Goal: Task Accomplishment & Management: Complete application form

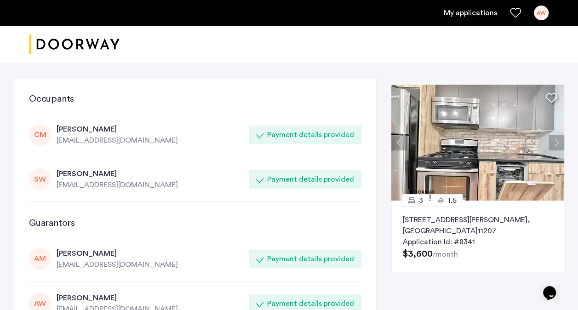
click at [433, 227] on p "[STREET_ADDRESS][PERSON_NAME]" at bounding box center [478, 225] width 150 height 22
click at [470, 10] on link "My applications" at bounding box center [470, 12] width 53 height 11
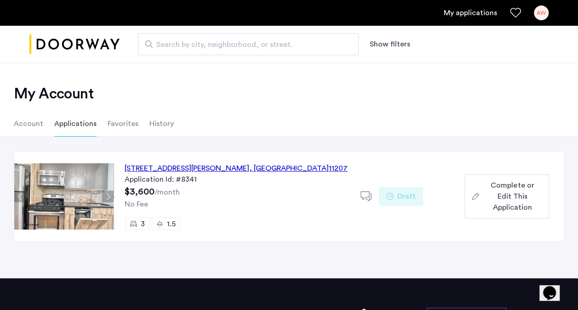
click at [507, 197] on span "Complete or Edit This Application" at bounding box center [512, 196] width 59 height 33
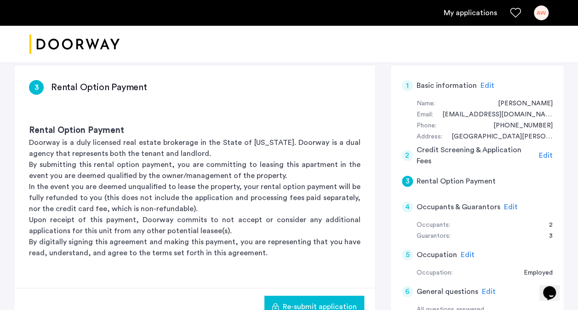
scroll to position [139, 0]
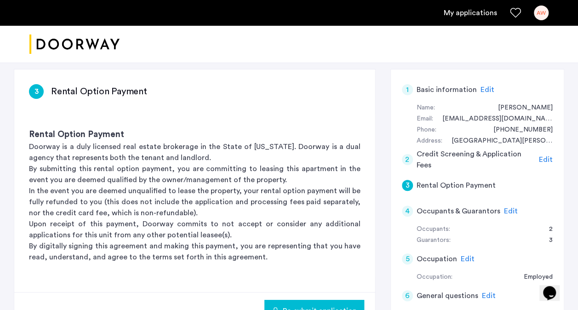
click at [544, 158] on span "Edit" at bounding box center [546, 159] width 14 height 7
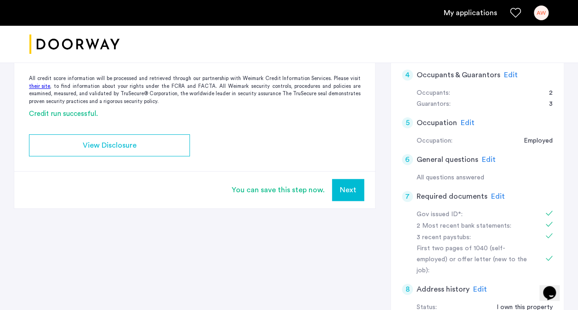
scroll to position [268, 0]
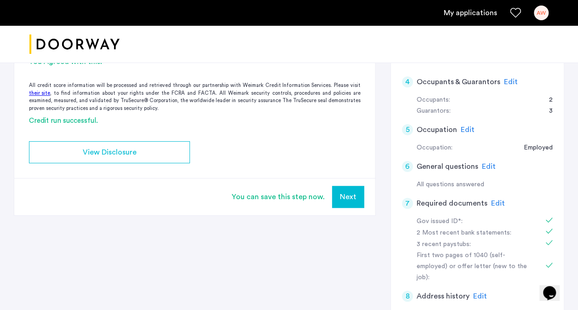
click at [346, 194] on button "Next" at bounding box center [348, 197] width 32 height 22
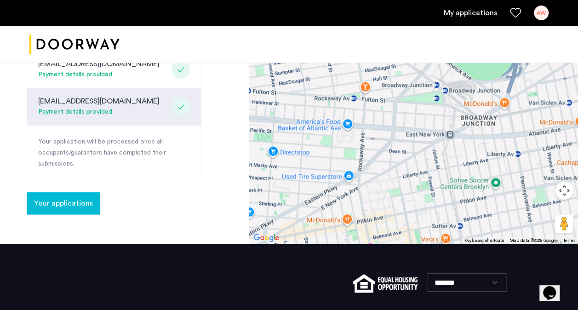
scroll to position [423, 0]
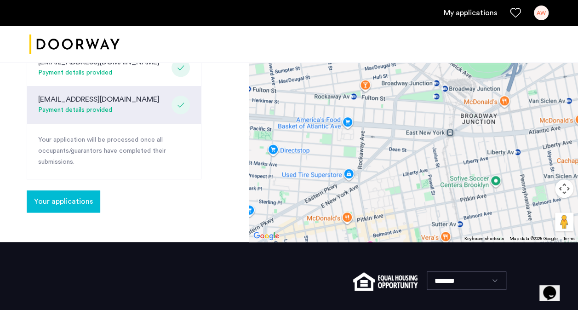
click at [69, 196] on span "Your applications" at bounding box center [63, 201] width 59 height 11
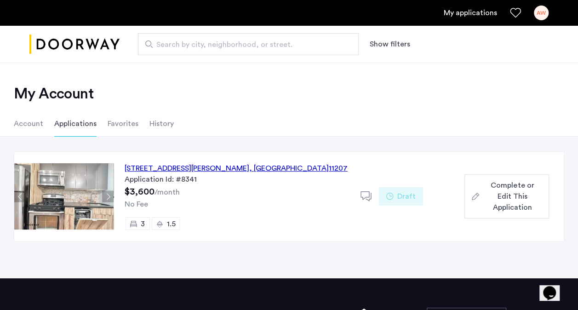
click at [512, 192] on span "Complete or Edit This Application" at bounding box center [512, 196] width 59 height 33
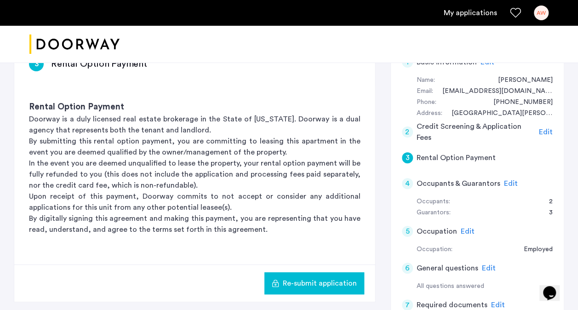
scroll to position [175, 0]
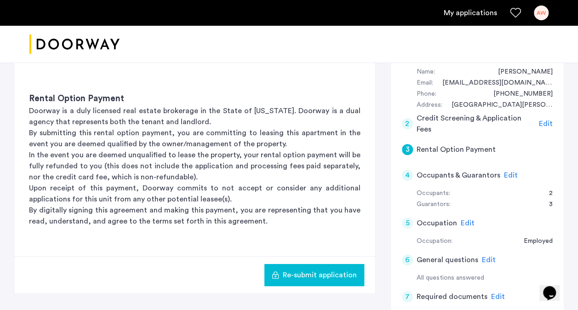
click at [547, 121] on span "Edit" at bounding box center [546, 123] width 14 height 7
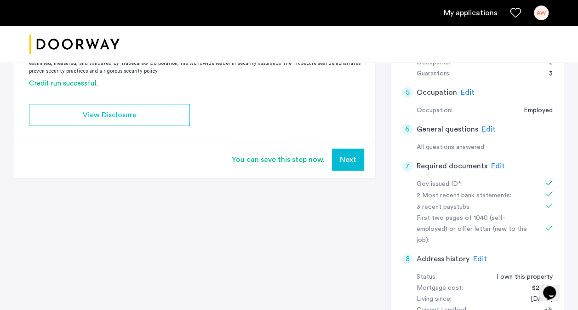
scroll to position [306, 0]
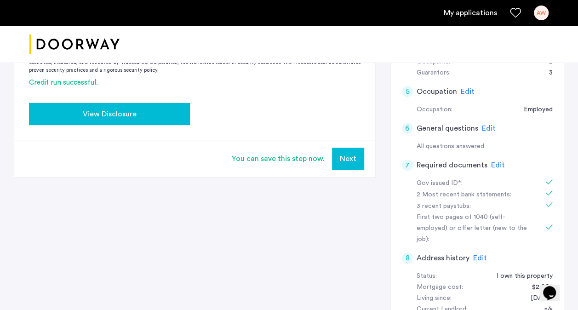
click at [120, 111] on span "View Disclosure" at bounding box center [110, 114] width 54 height 11
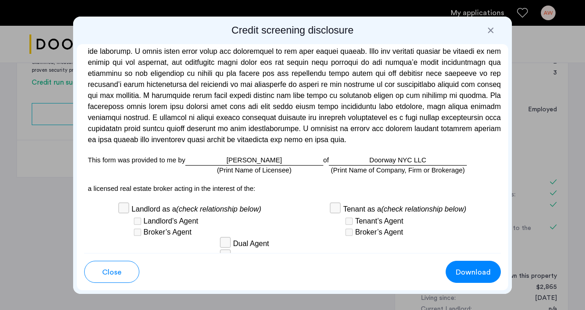
scroll to position [2962, 0]
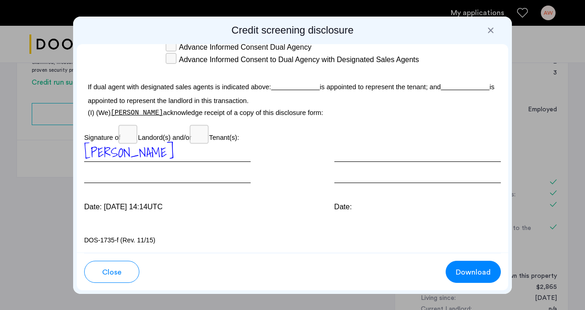
click at [492, 29] on div at bounding box center [490, 30] width 9 height 9
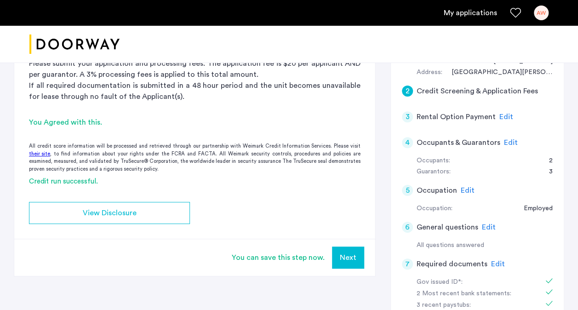
scroll to position [196, 0]
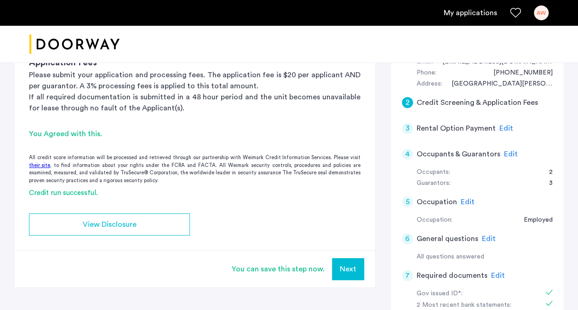
click at [504, 125] on span "Edit" at bounding box center [507, 128] width 14 height 7
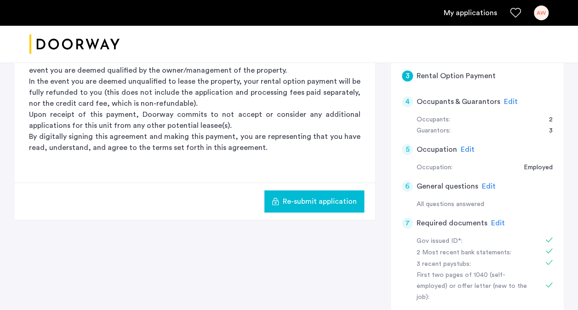
scroll to position [251, 0]
